Goal: Task Accomplishment & Management: Use online tool/utility

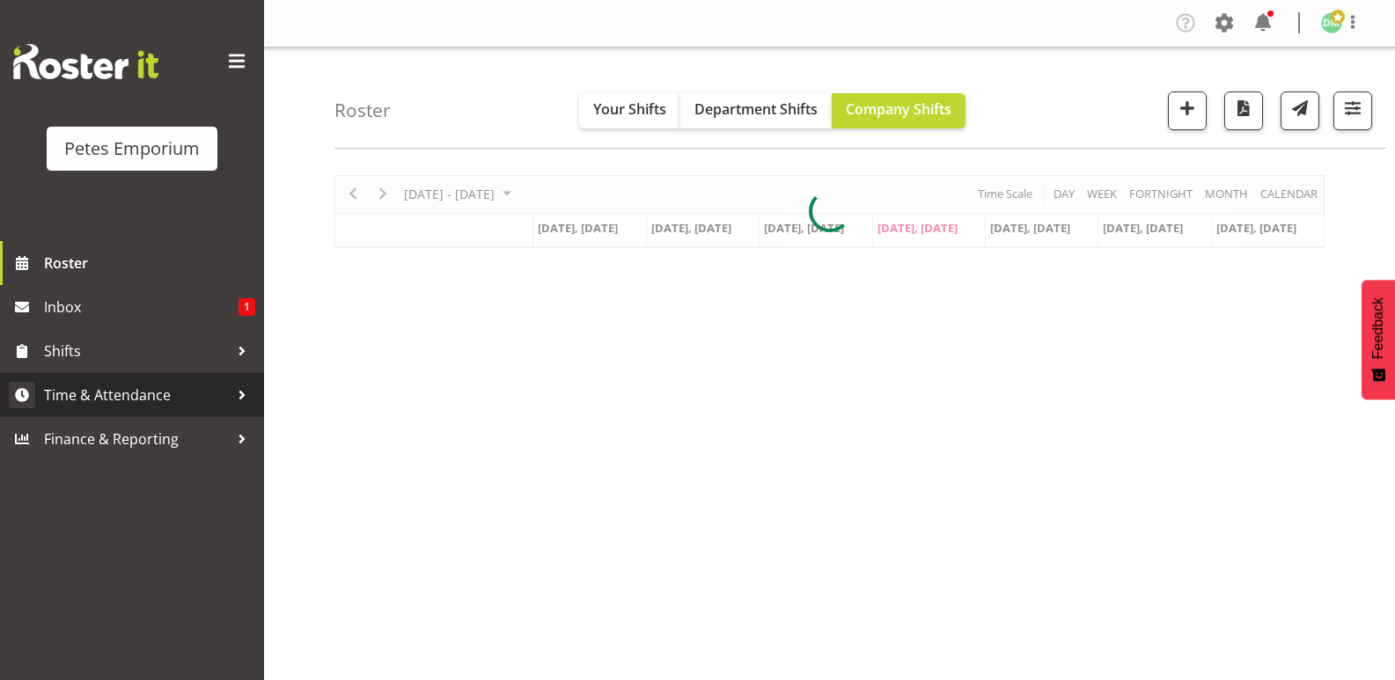
click at [167, 379] on link "Time & Attendance" at bounding box center [132, 395] width 264 height 44
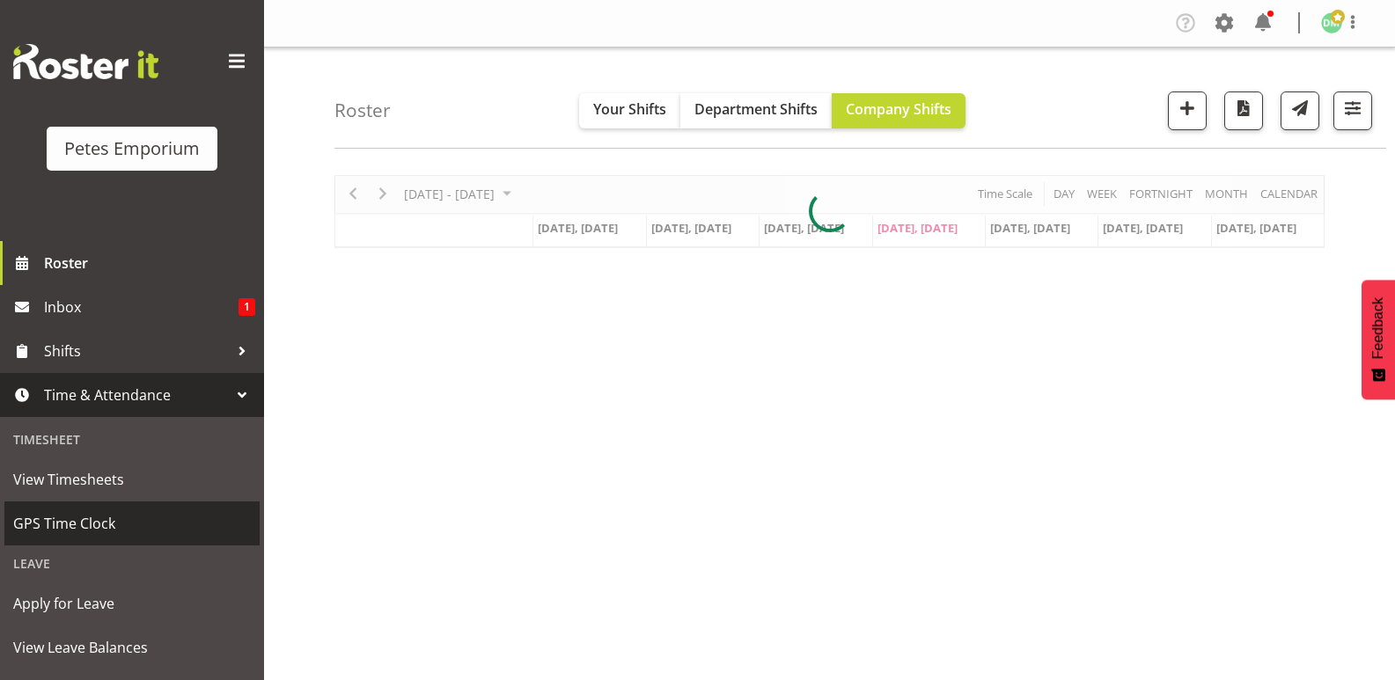
click at [113, 524] on span "GPS Time Clock" at bounding box center [132, 523] width 238 height 26
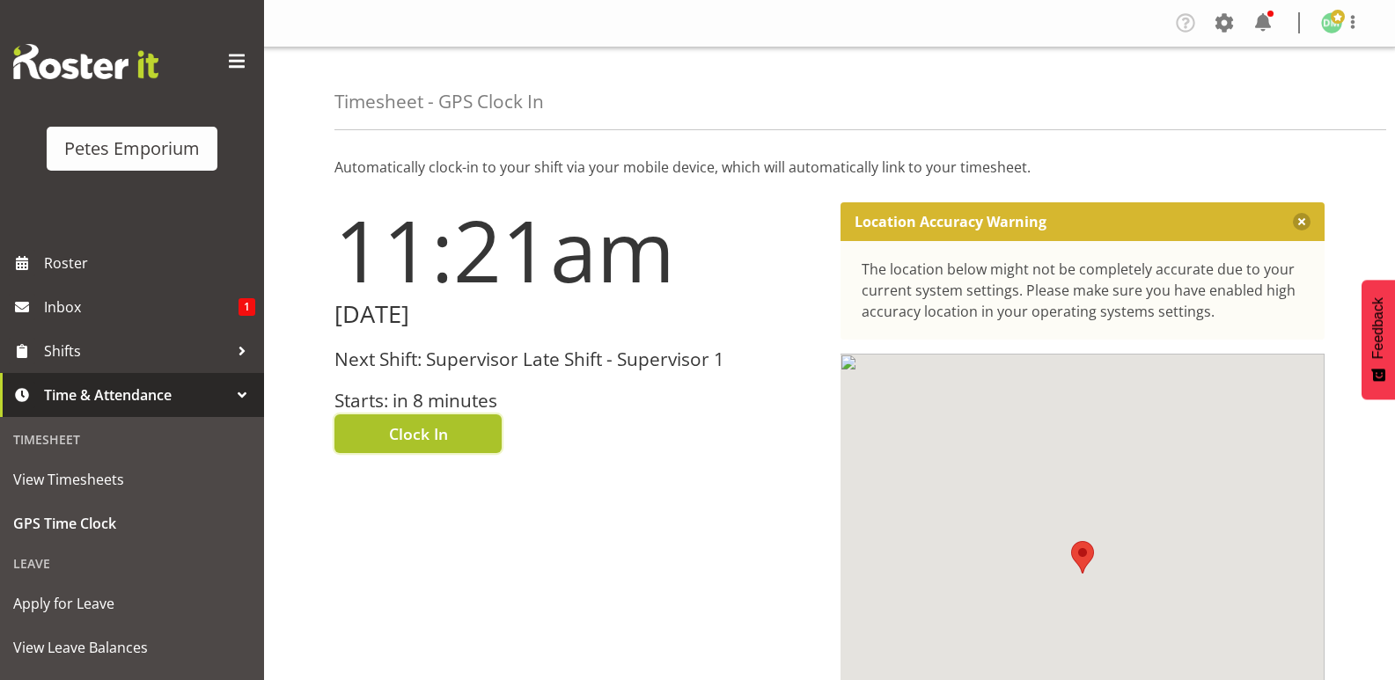
click at [453, 429] on button "Clock In" at bounding box center [417, 433] width 167 height 39
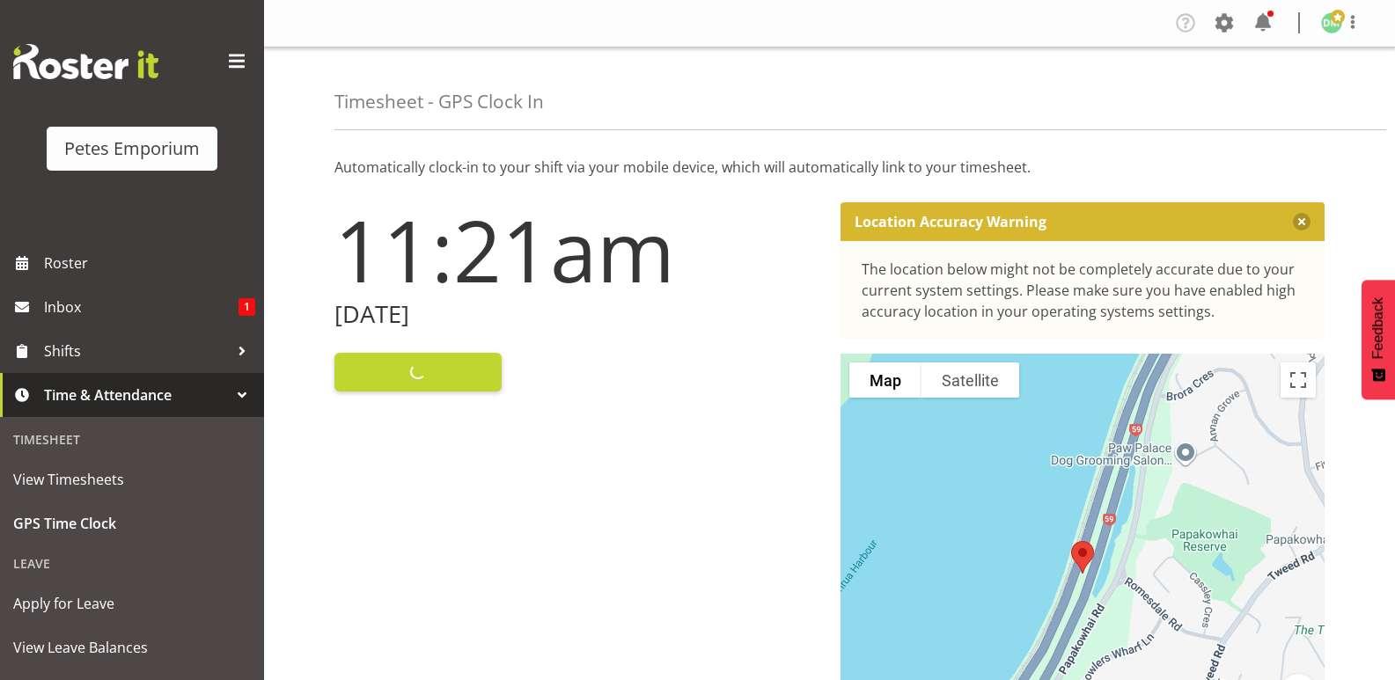
click at [1337, 32] on figure at bounding box center [1331, 22] width 21 height 21
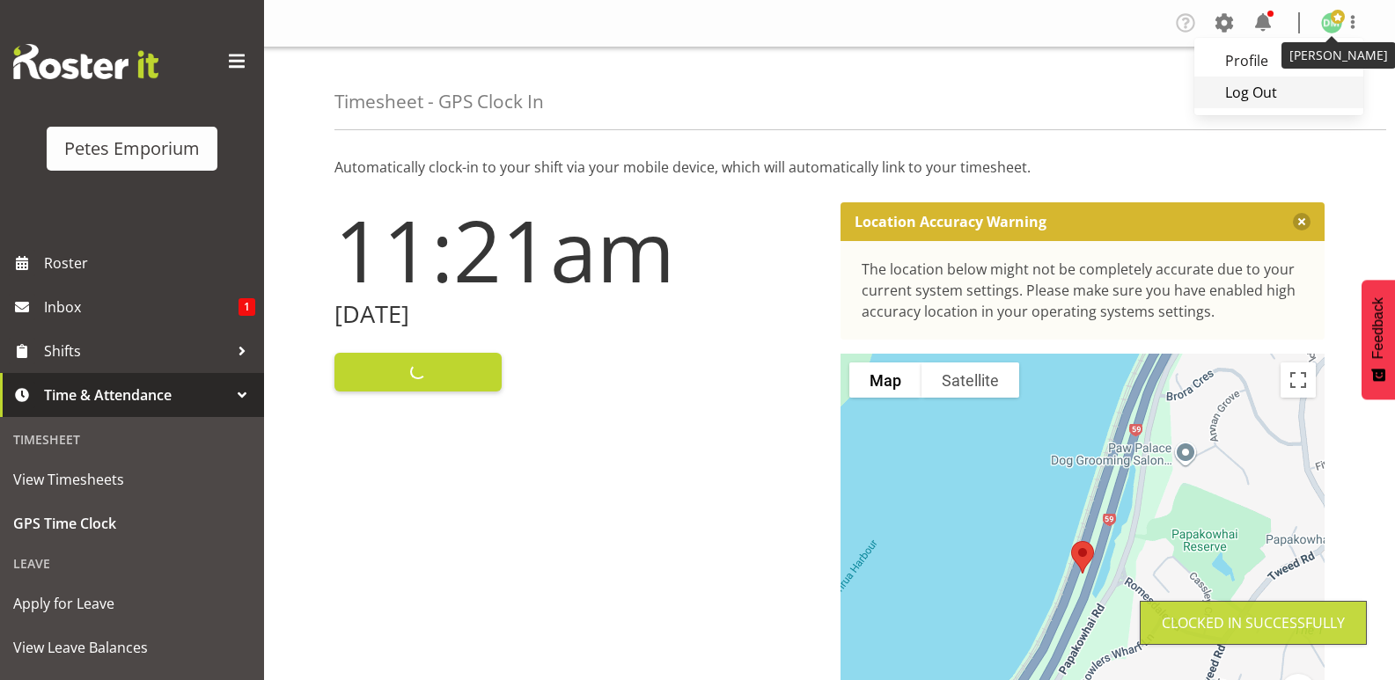
click at [1267, 94] on link "Log Out" at bounding box center [1278, 93] width 169 height 32
